Goal: Find specific page/section: Find specific page/section

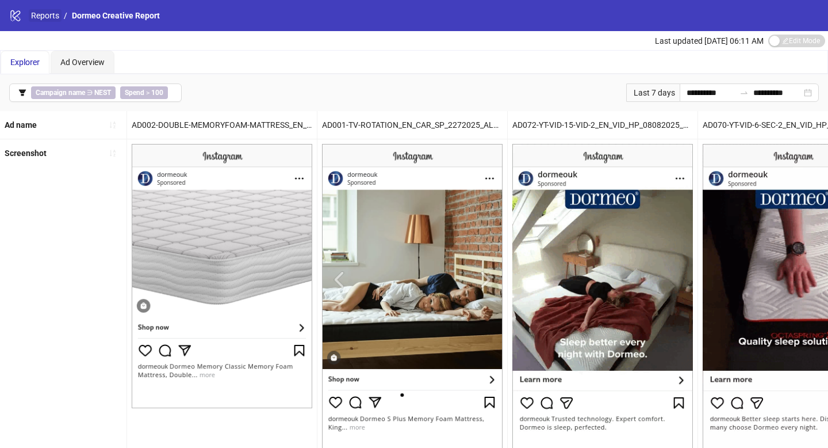
click at [44, 16] on link "Reports" at bounding box center [45, 15] width 33 height 13
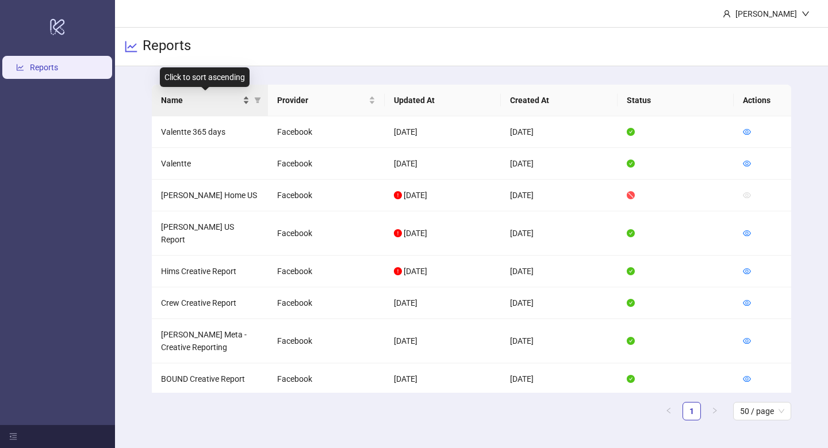
click at [243, 99] on div "Name" at bounding box center [205, 100] width 89 height 13
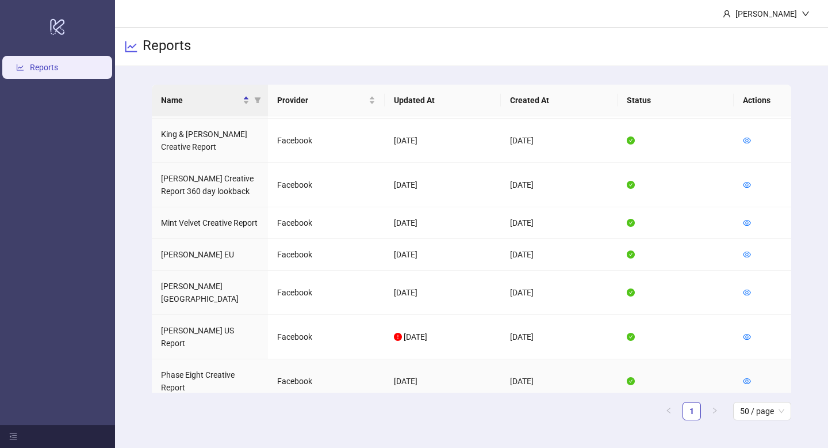
scroll to position [354, 0]
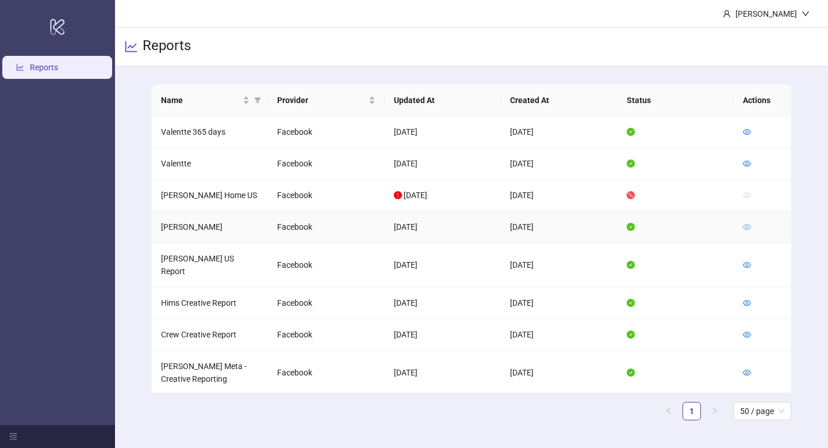
click at [746, 226] on icon "eye" at bounding box center [747, 227] width 8 height 8
